Goal: Task Accomplishment & Management: Use online tool/utility

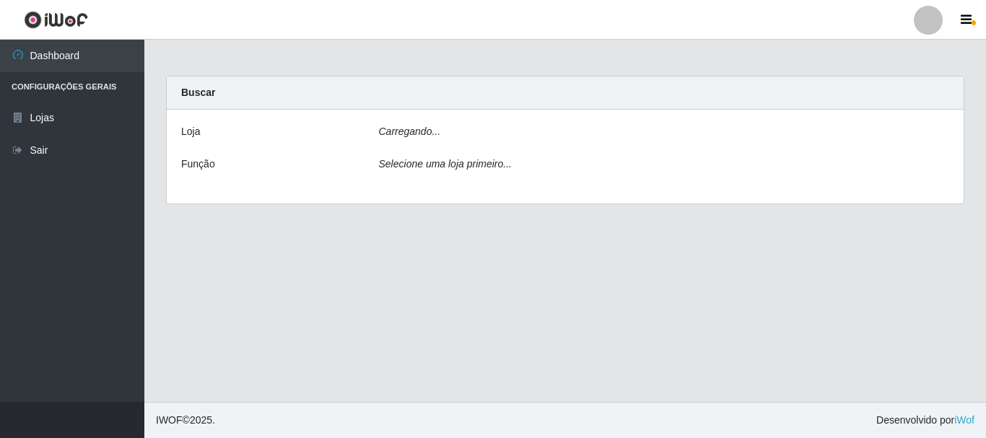
click at [473, 138] on div "Carregando..." at bounding box center [664, 134] width 593 height 21
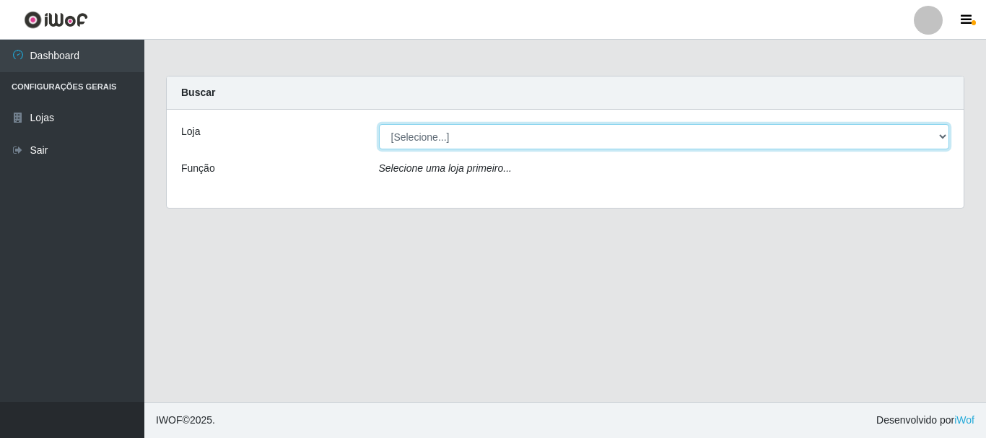
click at [452, 143] on select "[Selecione...] Nordestão - Alecrim" at bounding box center [664, 136] width 571 height 25
select select "453"
click at [379, 124] on select "[Selecione...] Nordestão - Alecrim" at bounding box center [664, 136] width 571 height 25
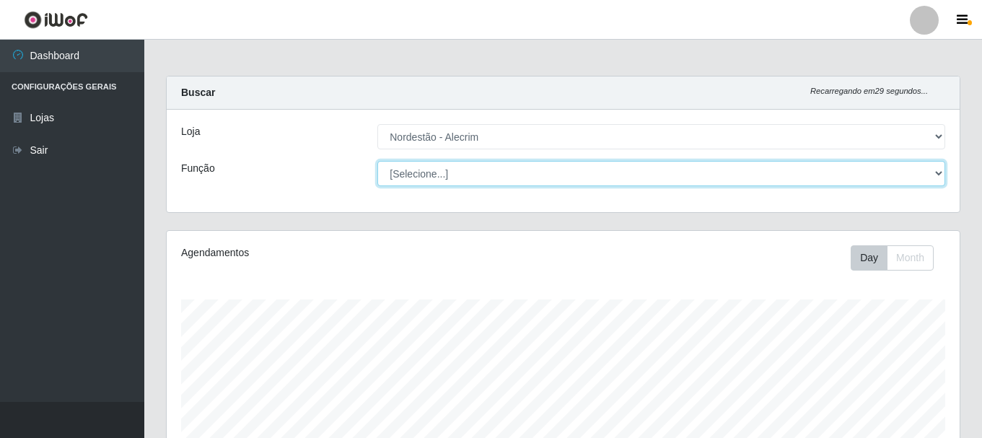
drag, startPoint x: 459, startPoint y: 170, endPoint x: 459, endPoint y: 179, distance: 8.7
click at [459, 170] on select "[Selecione...] Balconista + Balconista de Padaria Balconista de Padaria ++ Emba…" at bounding box center [661, 173] width 568 height 25
select select "1"
click at [377, 161] on select "[Selecione...] Balconista + Balconista de Padaria Balconista de Padaria ++ Emba…" at bounding box center [661, 173] width 568 height 25
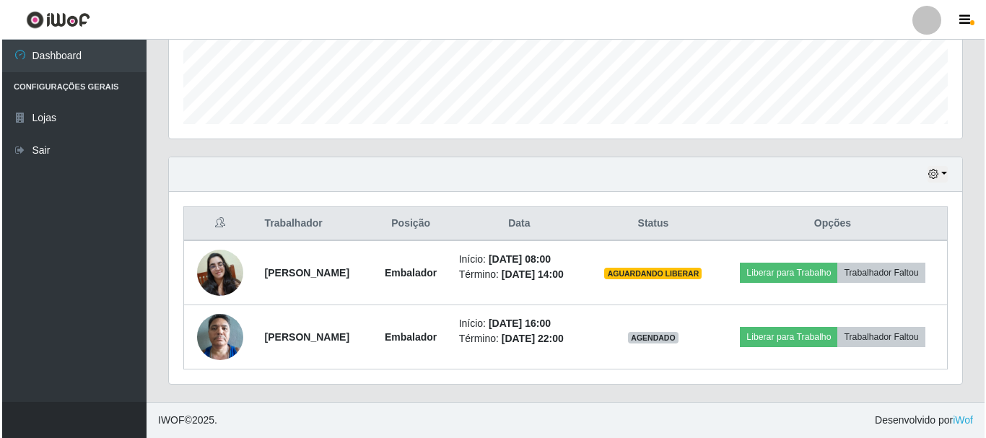
scroll to position [414, 0]
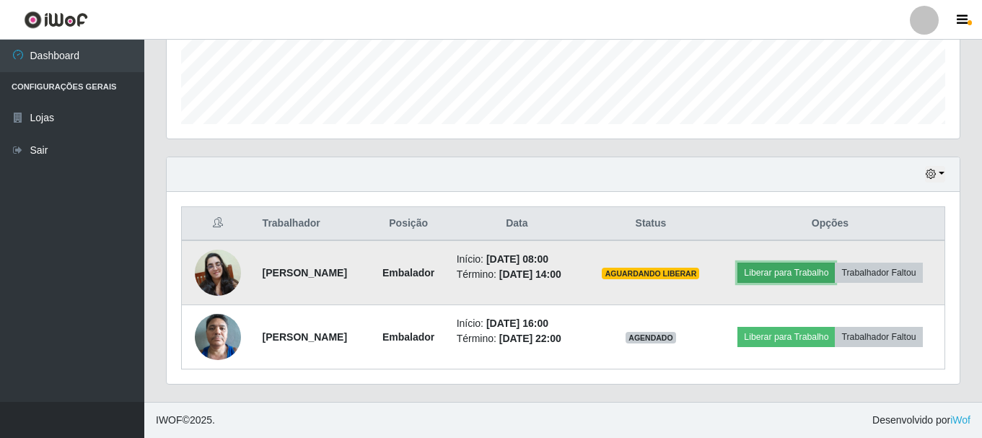
click at [835, 263] on button "Liberar para Trabalho" at bounding box center [786, 273] width 97 height 20
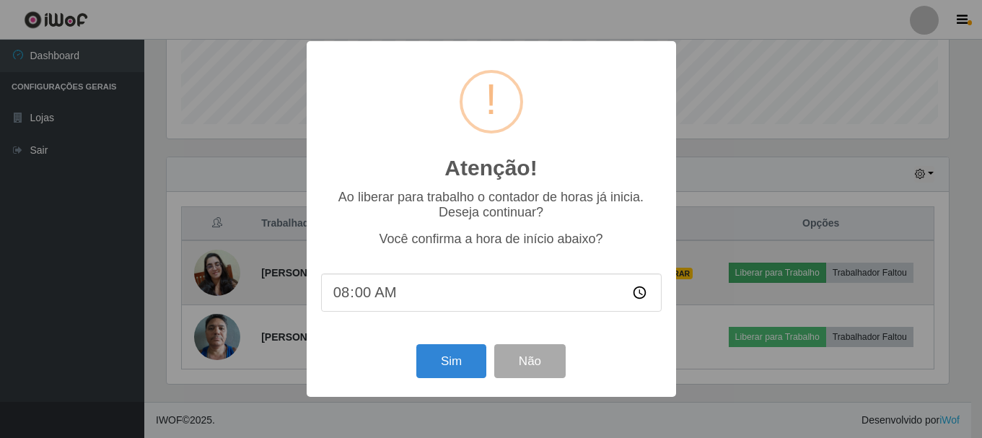
scroll to position [300, 786]
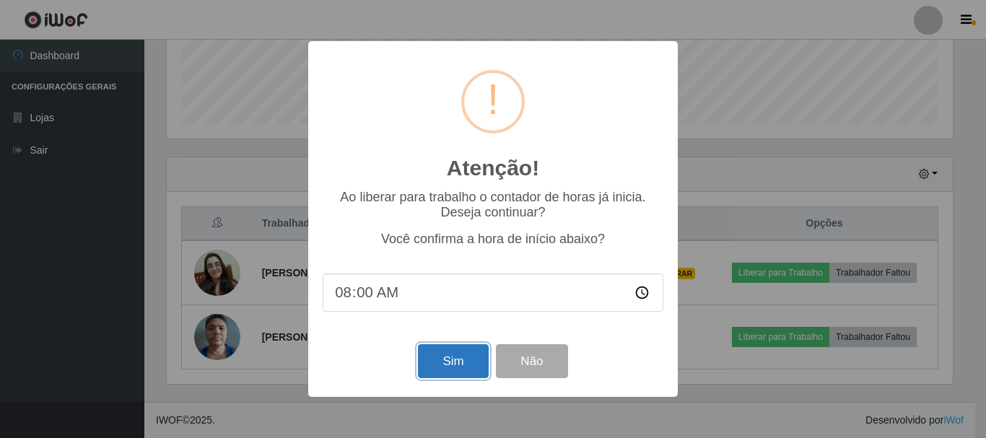
click at [452, 364] on button "Sim" at bounding box center [453, 361] width 70 height 34
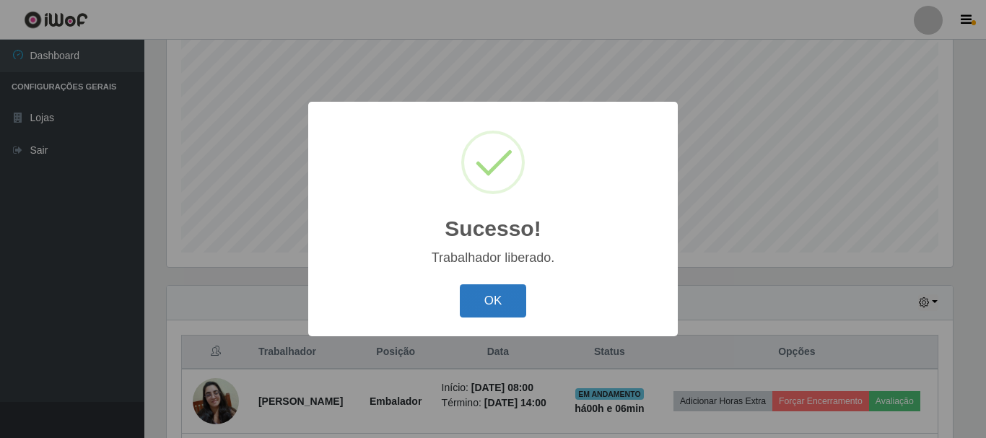
click at [489, 303] on button "OK" at bounding box center [493, 301] width 67 height 34
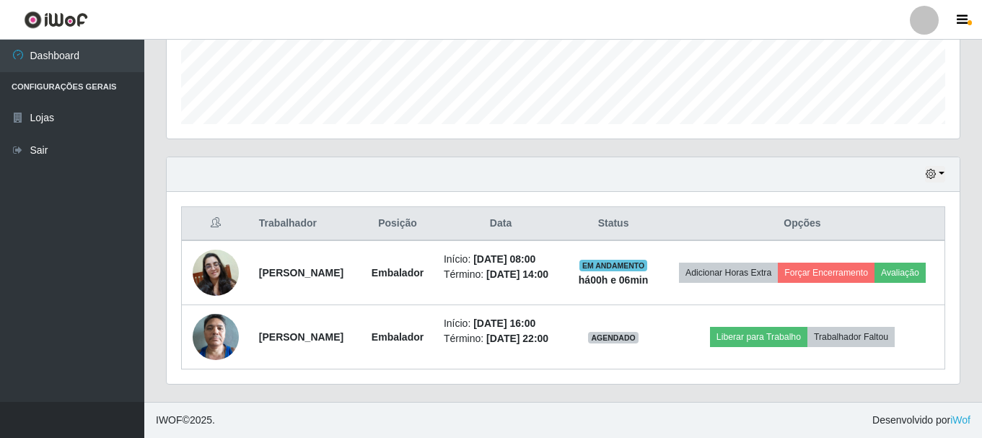
scroll to position [444, 0]
